Goal: Navigation & Orientation: Find specific page/section

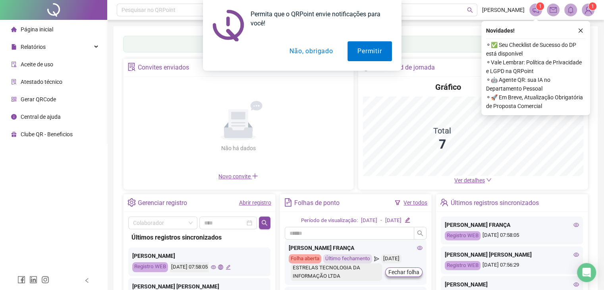
click at [303, 50] on button "Não, obrigado" at bounding box center [310, 51] width 63 height 20
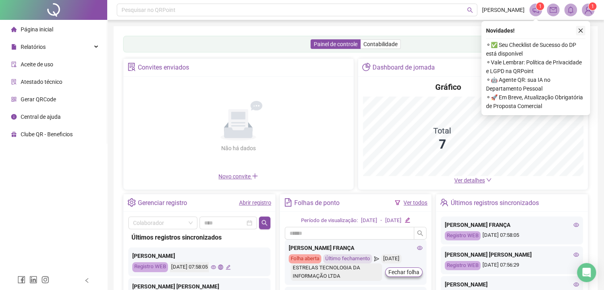
click at [583, 33] on button "button" at bounding box center [580, 31] width 10 height 10
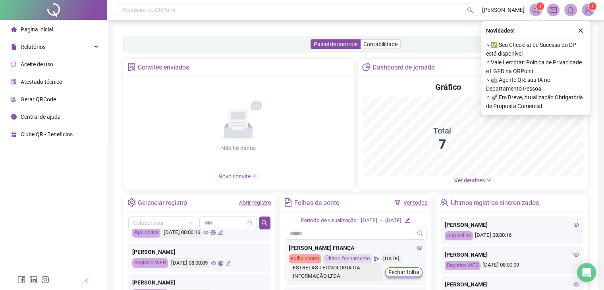
scroll to position [41, 0]
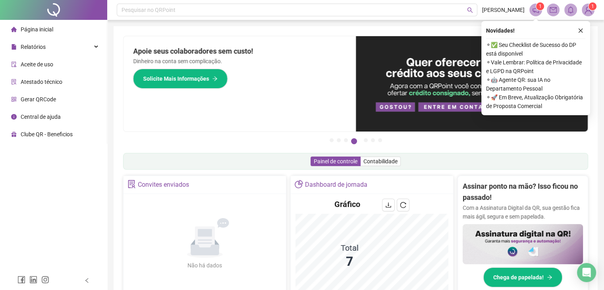
click at [529, 10] on span at bounding box center [535, 10] width 13 height 13
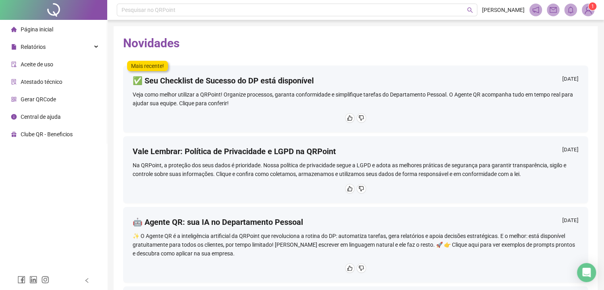
click at [61, 29] on li "Página inicial" at bounding box center [54, 29] width 104 height 16
